Goal: Navigation & Orientation: Find specific page/section

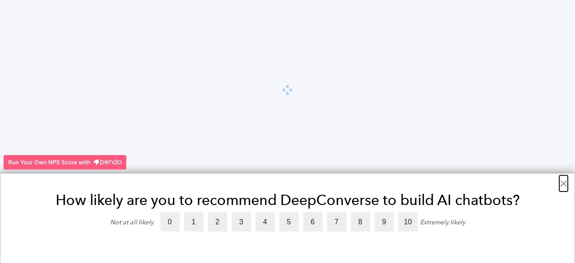
click at [564, 180] on button "×" at bounding box center [564, 183] width 9 height 14
